Goal: Answer question/provide support: Share knowledge or assist other users

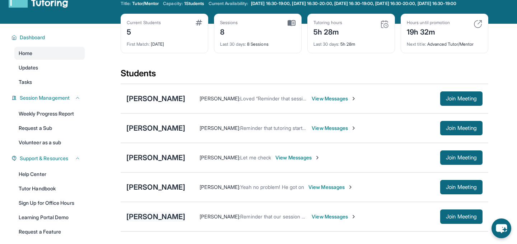
scroll to position [23, 0]
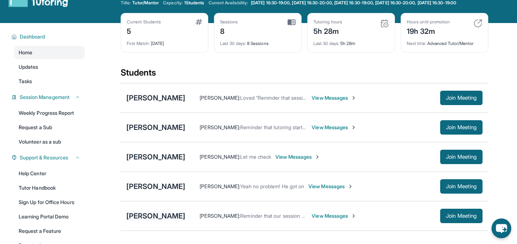
click at [156, 217] on div "[PERSON_NAME]" at bounding box center [155, 215] width 59 height 10
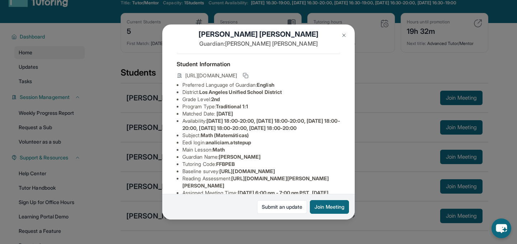
scroll to position [10, 0]
drag, startPoint x: 210, startPoint y: 149, endPoint x: 246, endPoint y: 148, distance: 36.3
click at [246, 145] on span "analiciam.atstepup" at bounding box center [228, 142] width 45 height 6
drag, startPoint x: 210, startPoint y: 150, endPoint x: 262, endPoint y: 148, distance: 52.5
click at [262, 145] on li "Eedi login : analiciam.atstepup" at bounding box center [261, 141] width 158 height 7
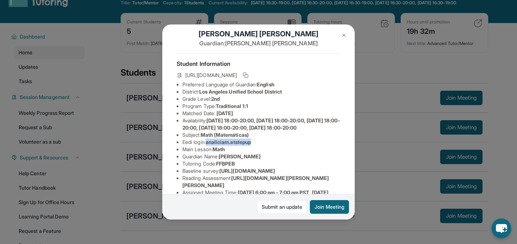
copy span "analiciam.atstepup"
click at [345, 32] on img at bounding box center [344, 35] width 6 height 6
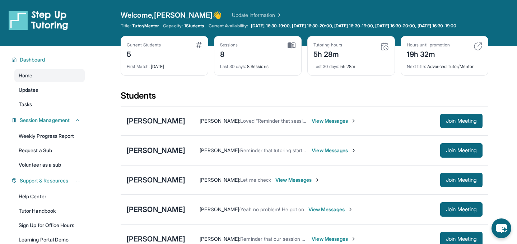
scroll to position [85, 0]
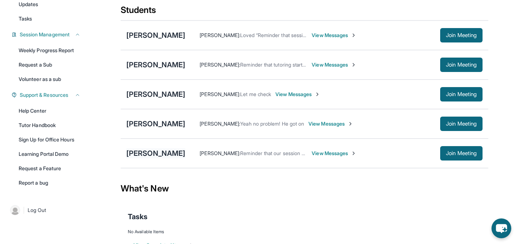
click at [150, 155] on div "[PERSON_NAME]" at bounding box center [155, 153] width 59 height 10
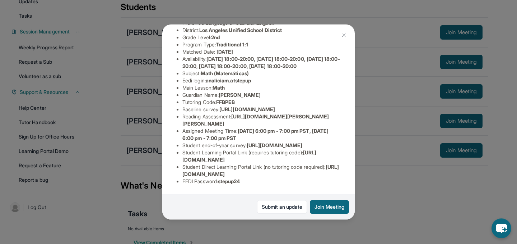
scroll to position [129, 1]
drag, startPoint x: 183, startPoint y: 173, endPoint x: 329, endPoint y: 172, distance: 146.5
click at [329, 172] on li "Student Direct Learning Portal Link (no tutoring code required) : https://stude…" at bounding box center [261, 170] width 158 height 14
copy span "[URL][DOMAIN_NAME]"
